Goal: Task Accomplishment & Management: Manage account settings

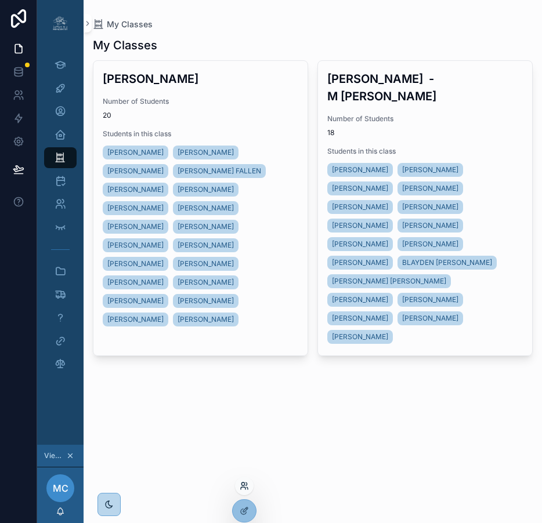
click at [246, 485] on icon at bounding box center [244, 485] width 9 height 9
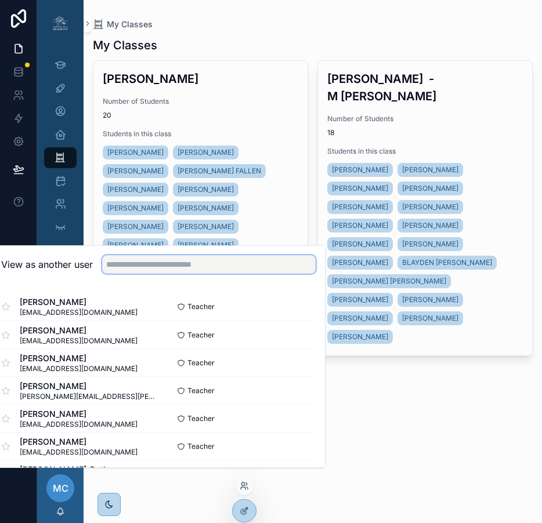
click at [226, 270] on input "text" at bounding box center [208, 264] width 213 height 19
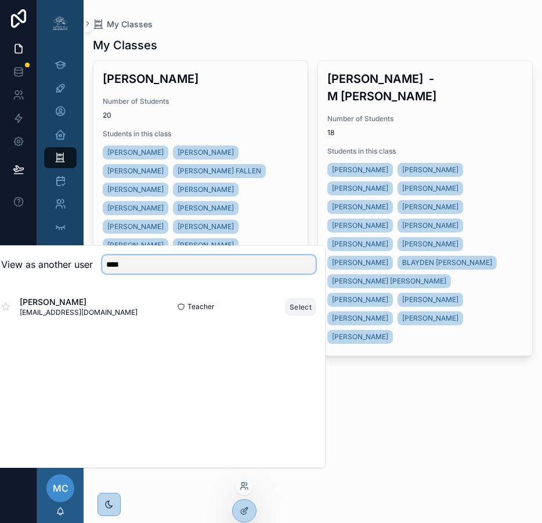
type input "****"
click at [306, 315] on button "Select" at bounding box center [300, 307] width 30 height 17
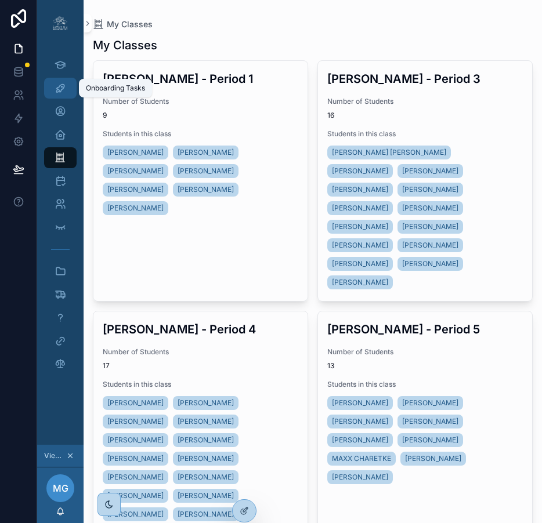
click at [64, 88] on icon "scrollable content" at bounding box center [61, 88] width 12 height 12
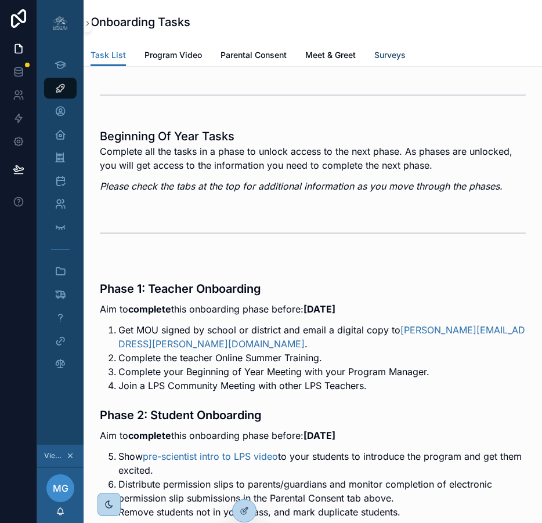
click at [391, 55] on span "Surveys" at bounding box center [389, 55] width 31 height 12
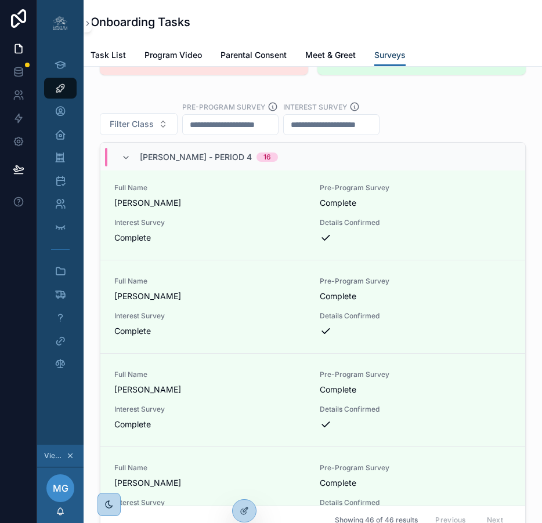
scroll to position [2988, 0]
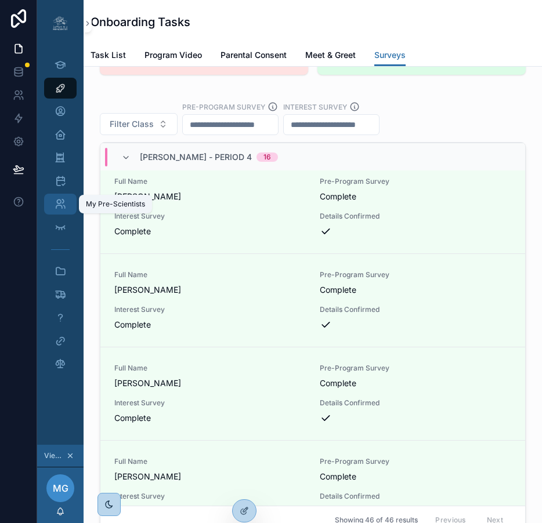
click at [55, 206] on icon "scrollable content" at bounding box center [61, 204] width 12 height 12
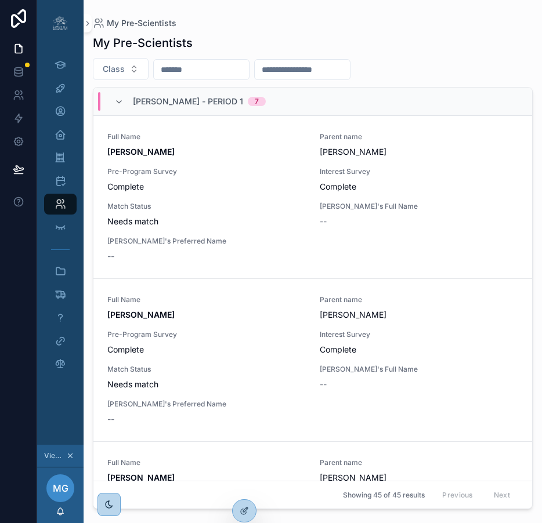
click at [183, 67] on input "scrollable content" at bounding box center [201, 69] width 95 height 16
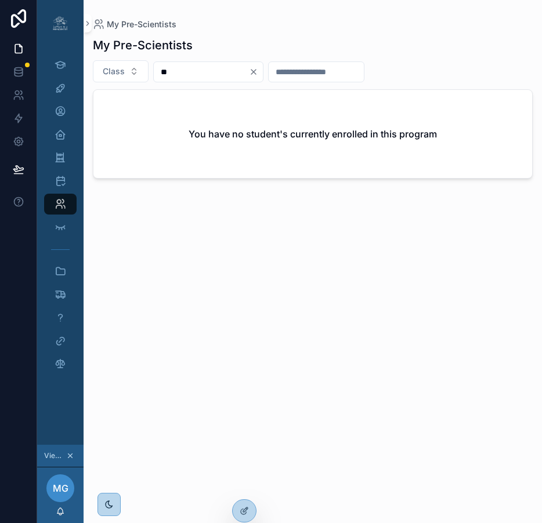
type input "**"
click at [55, 138] on icon "scrollable content" at bounding box center [61, 135] width 12 height 12
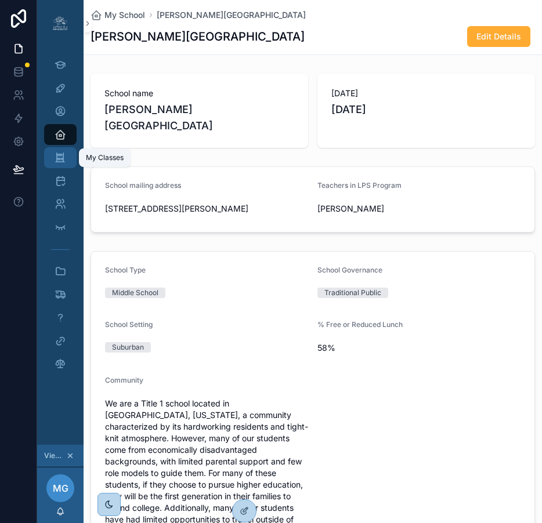
click at [55, 162] on icon "scrollable content" at bounding box center [60, 158] width 11 height 12
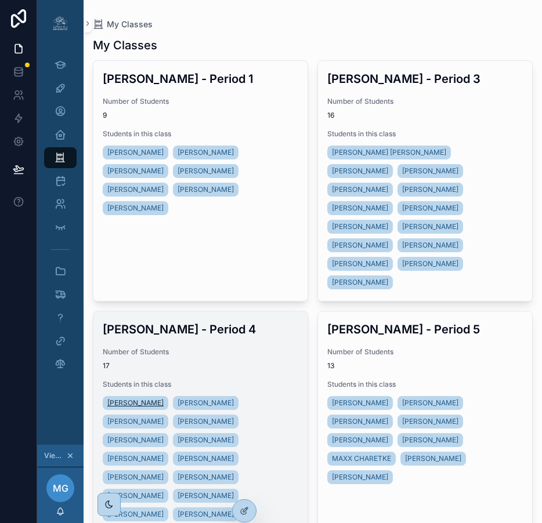
click at [148, 398] on span "XAVIER DUHAIME" at bounding box center [135, 402] width 56 height 9
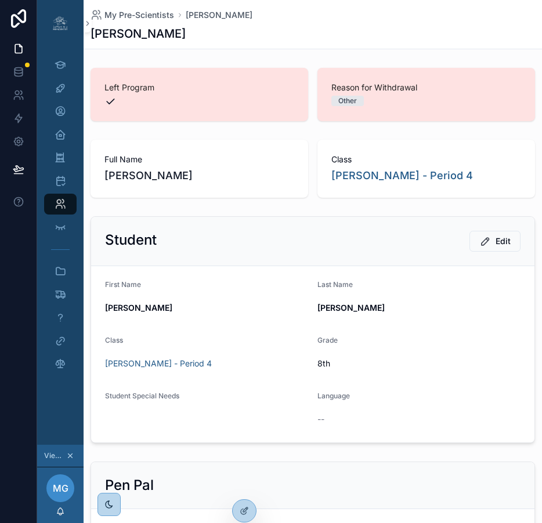
click at [338, 111] on div "Reason for Withdrawal Other" at bounding box center [425, 94] width 217 height 53
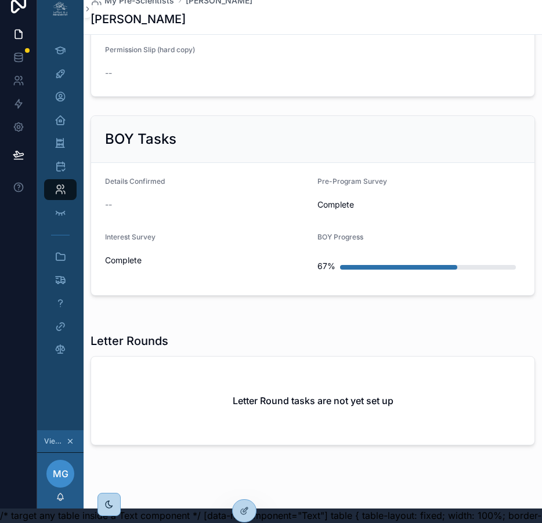
scroll to position [959, 0]
